Goal: Navigation & Orientation: Find specific page/section

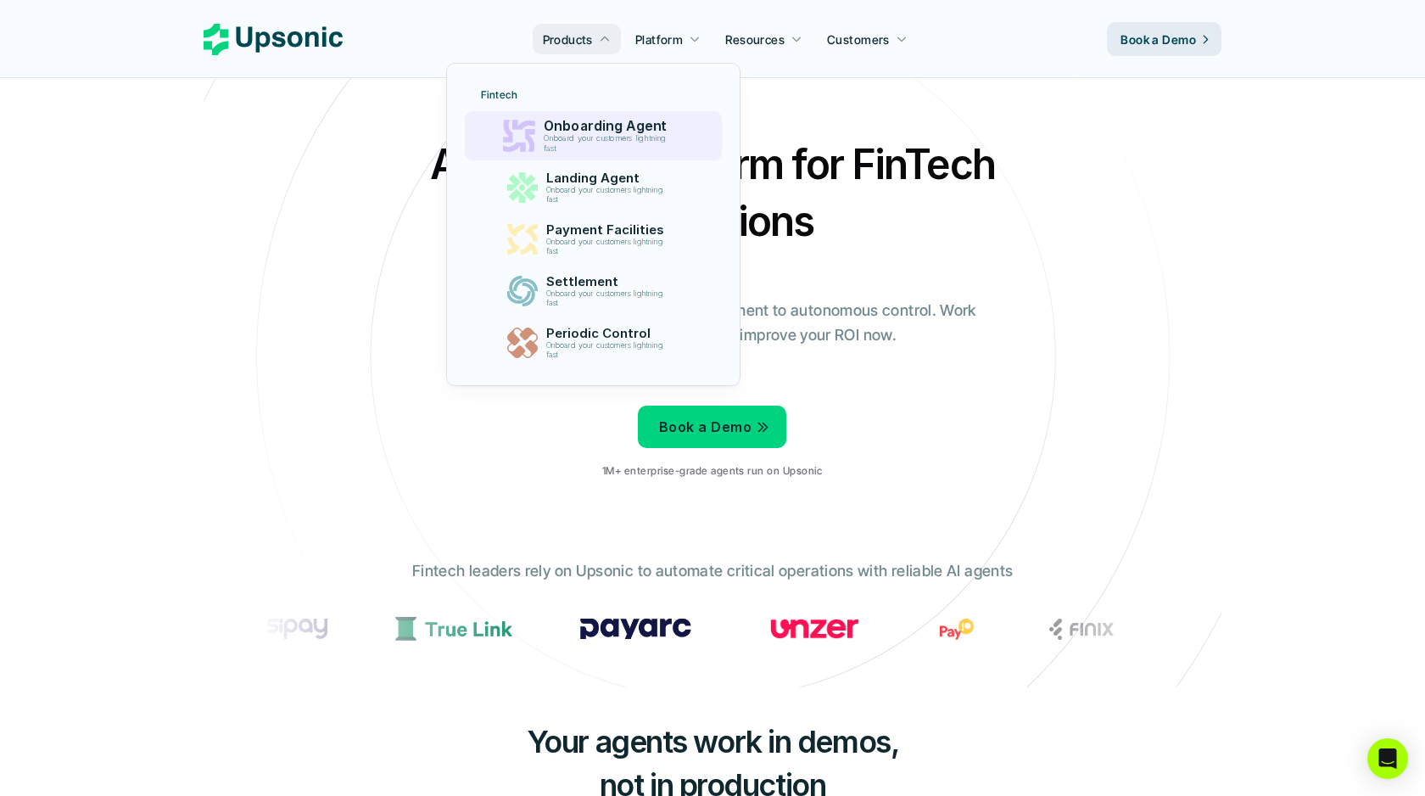
click at [591, 138] on p "Onboard your customers lightning fast" at bounding box center [608, 144] width 130 height 20
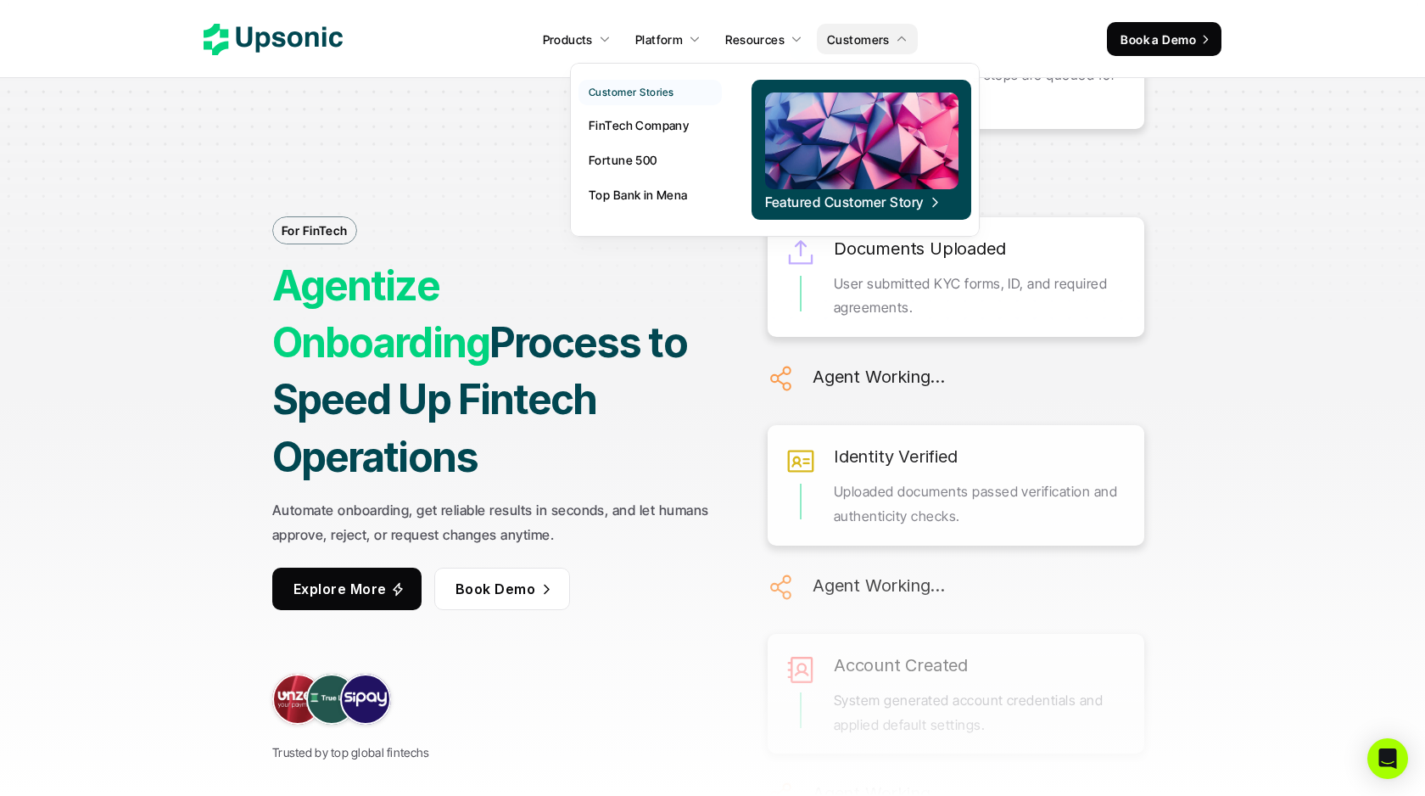
click at [626, 160] on p "Fortune 500" at bounding box center [623, 160] width 69 height 18
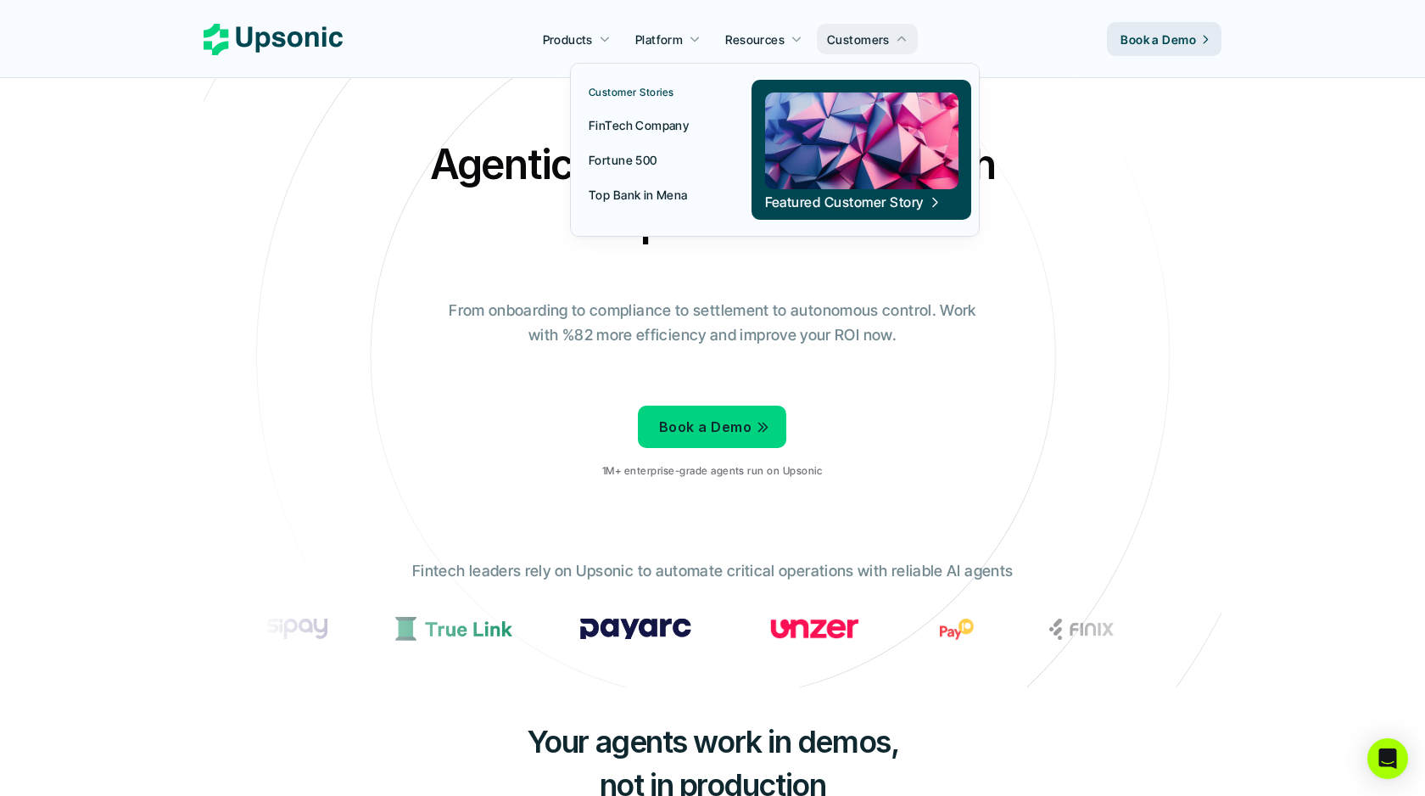
click at [644, 193] on p "Top Bank in Mena" at bounding box center [638, 195] width 99 height 18
